Goal: Information Seeking & Learning: Learn about a topic

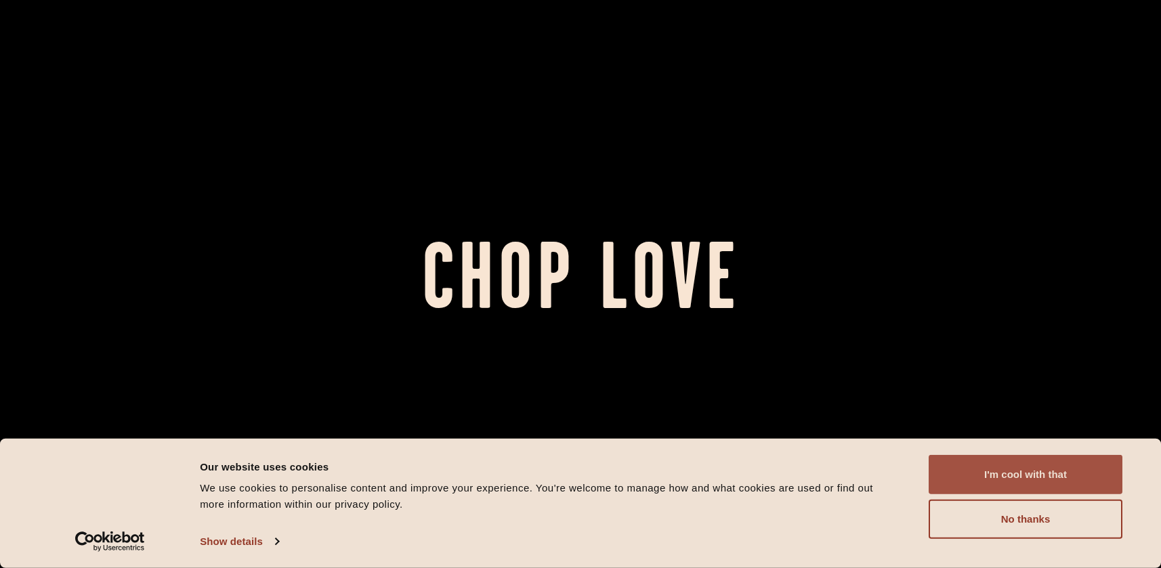
click at [976, 471] on button "I'm cool with that" at bounding box center [1026, 474] width 194 height 39
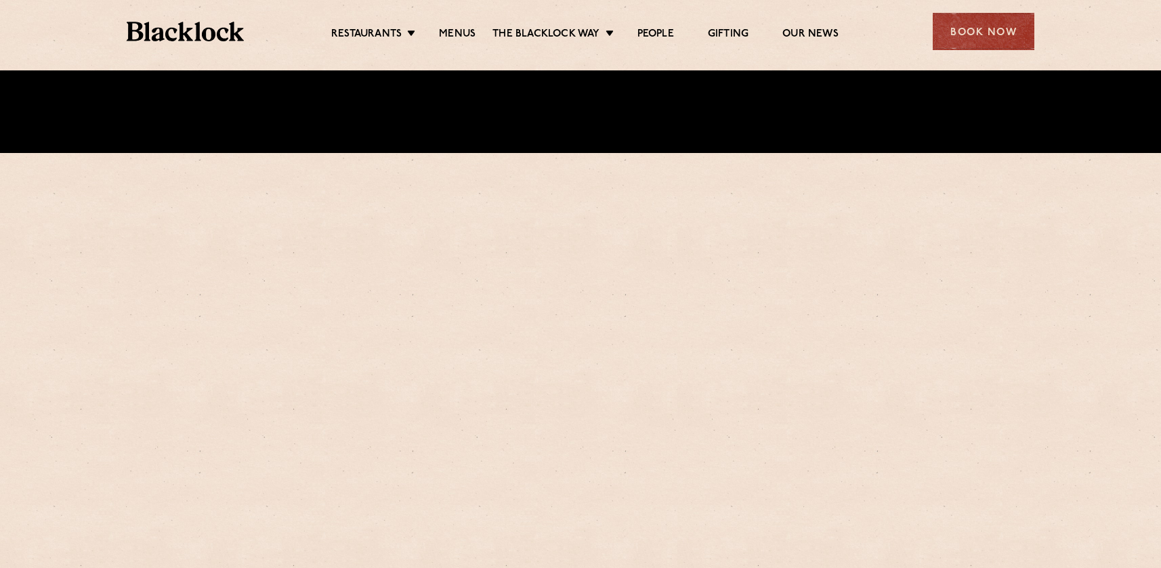
scroll to position [488, 0]
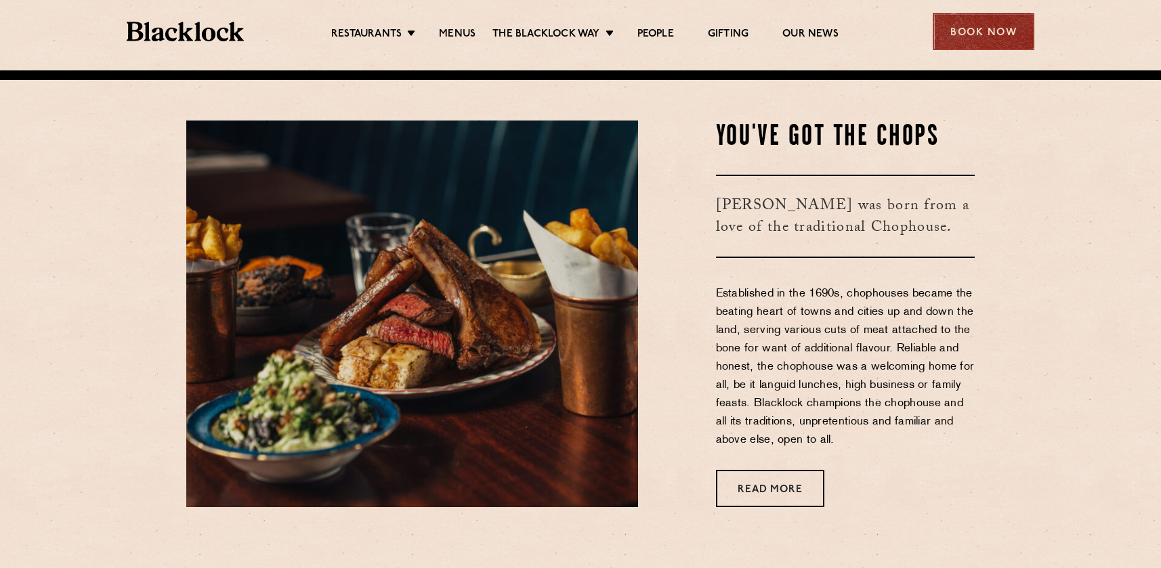
click at [979, 23] on div "Book Now" at bounding box center [984, 31] width 102 height 37
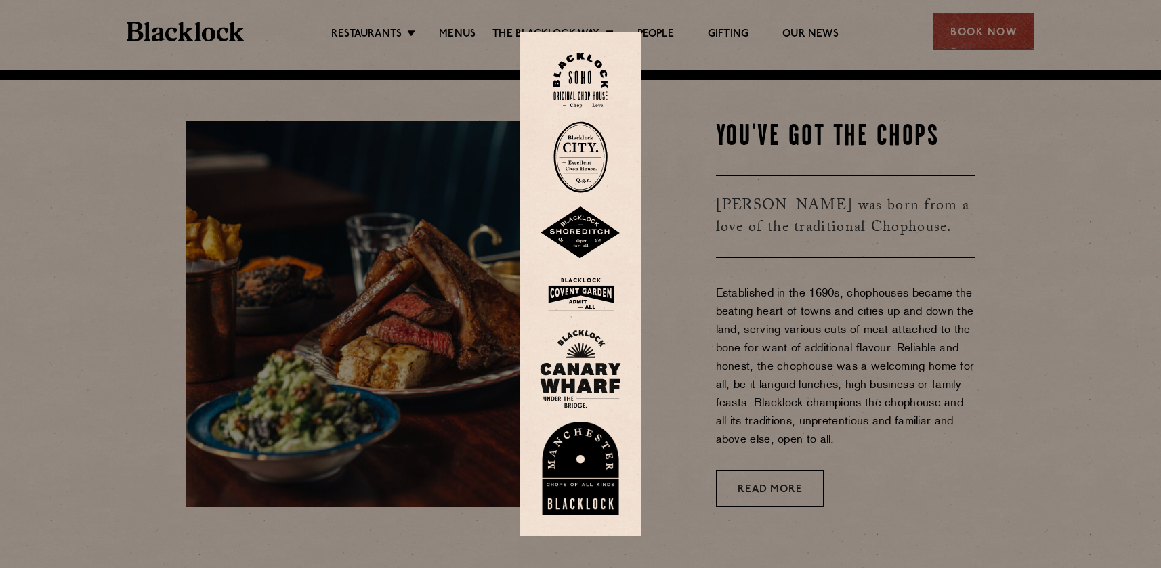
click at [593, 288] on img at bounding box center [580, 295] width 81 height 44
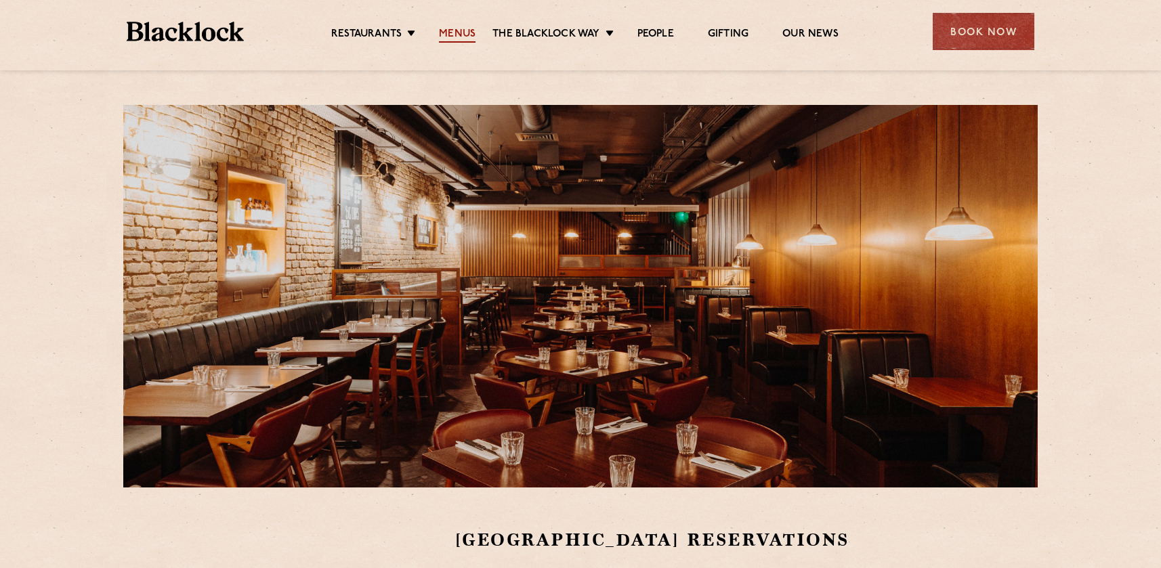
click at [458, 33] on link "Menus" at bounding box center [457, 35] width 37 height 15
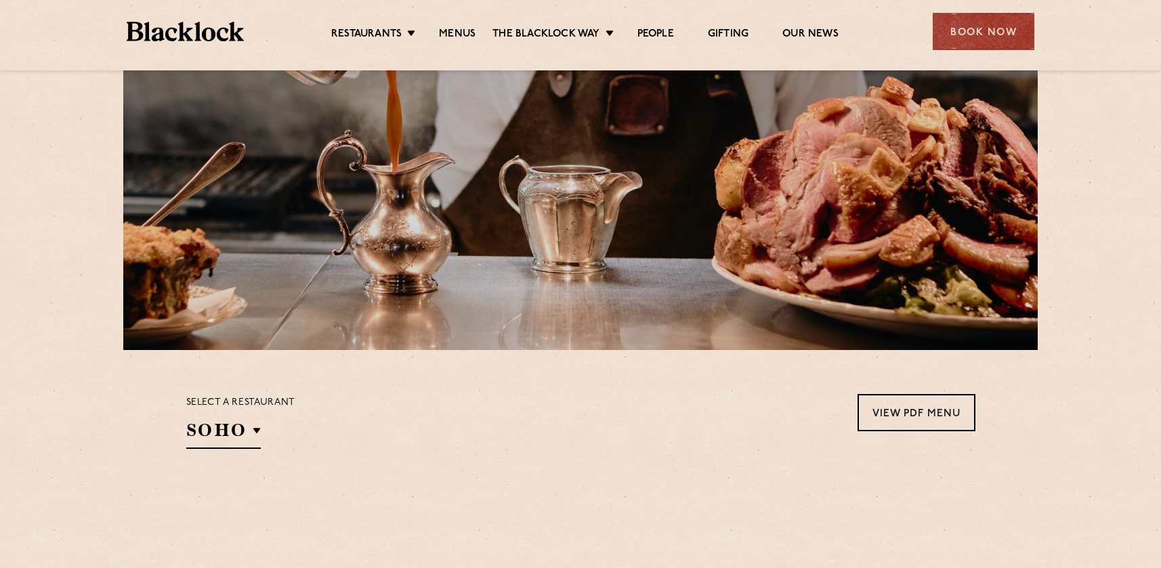
scroll to position [429, 0]
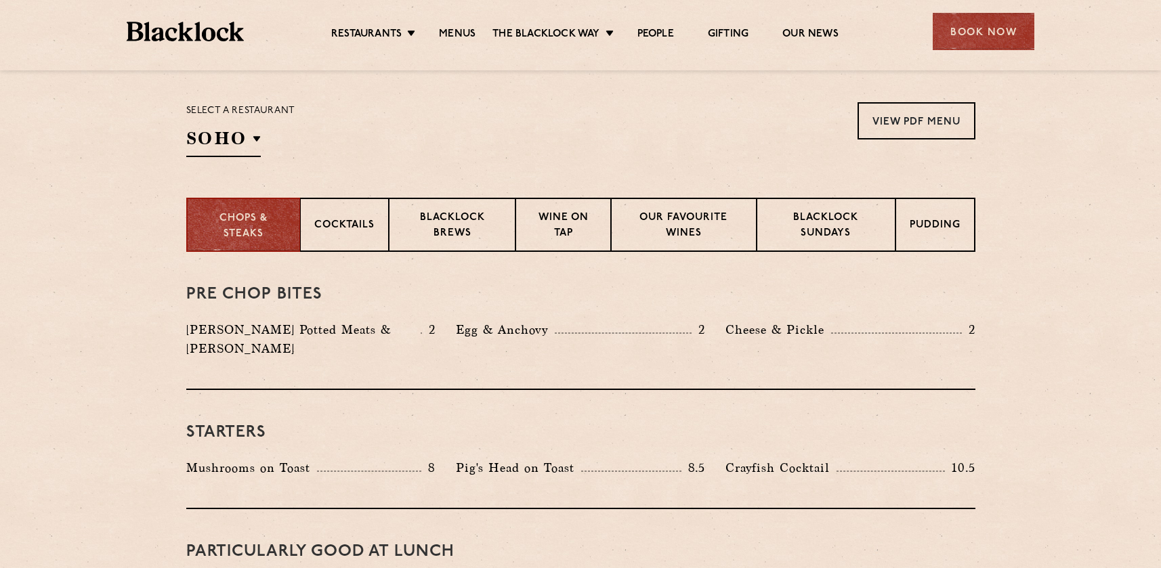
click at [823, 257] on div "Pre Chop Bites Blacklock Potted Meats & Kimchi 2 Egg & Anchovy 2 Cheese & Pickl…" at bounding box center [580, 321] width 789 height 138
click at [823, 232] on p "Blacklock Sundays" at bounding box center [826, 227] width 110 height 32
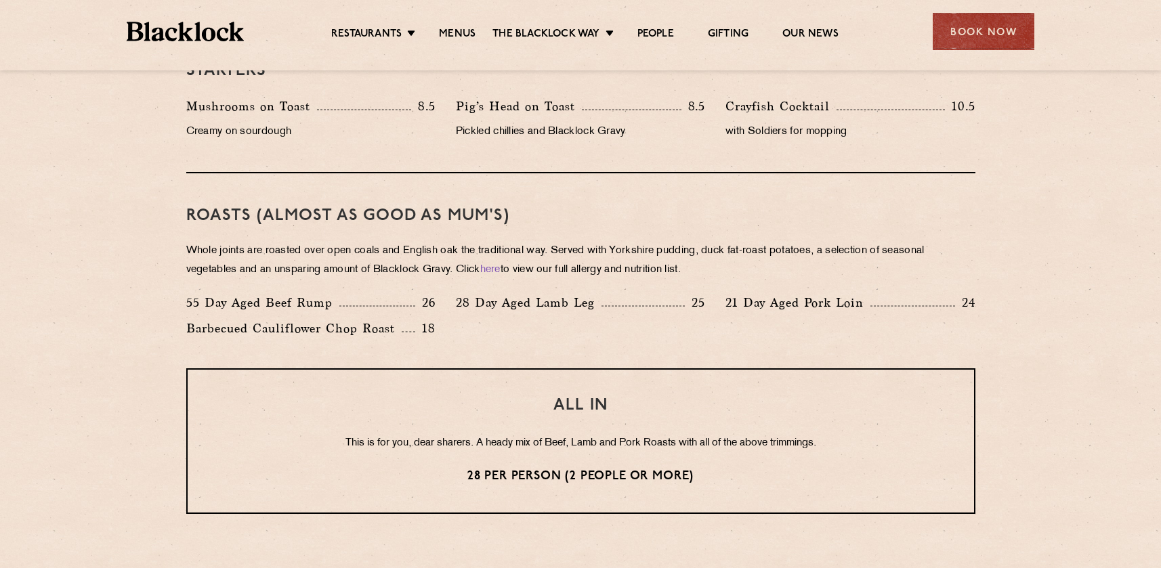
scroll to position [847, 0]
